Goal: Information Seeking & Learning: Learn about a topic

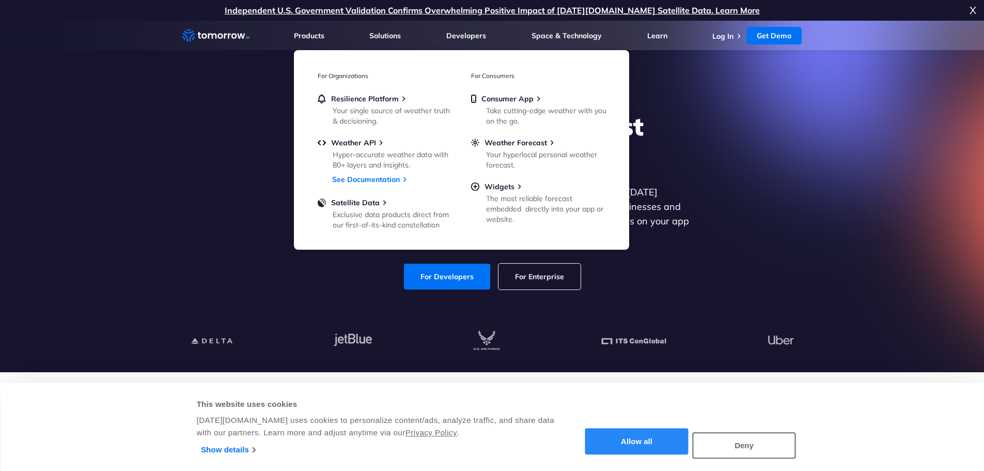
click at [630, 442] on button "Allow all" at bounding box center [636, 441] width 103 height 26
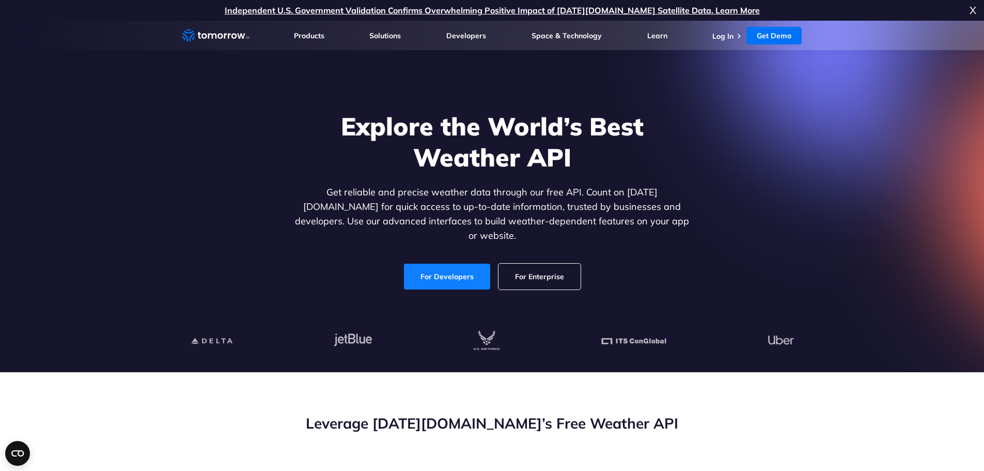
click at [449, 272] on link "For Developers" at bounding box center [447, 276] width 86 height 26
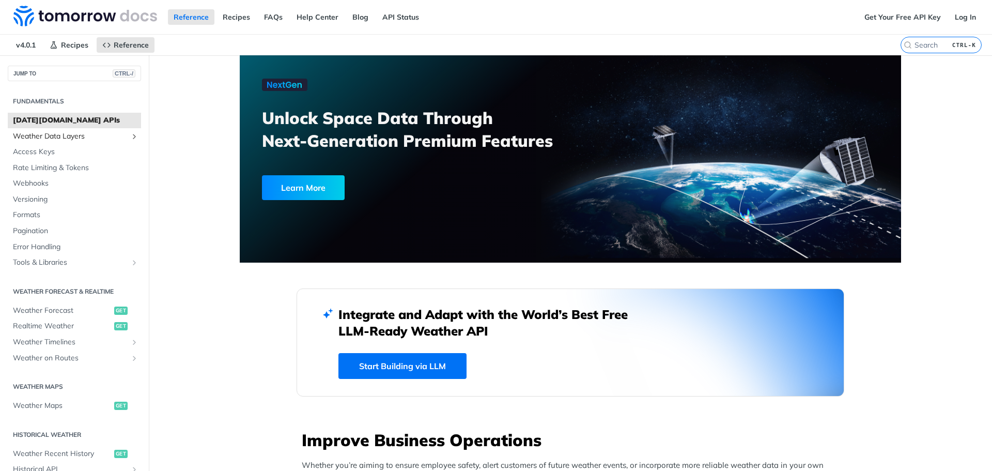
click at [36, 134] on span "Weather Data Layers" at bounding box center [70, 136] width 115 height 10
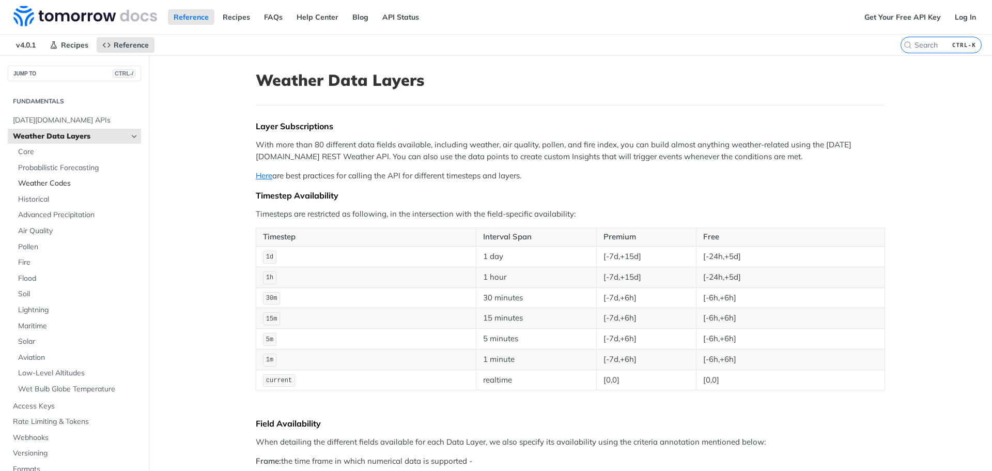
click at [31, 183] on span "Weather Codes" at bounding box center [78, 183] width 120 height 10
